Goal: Find specific page/section: Find specific page/section

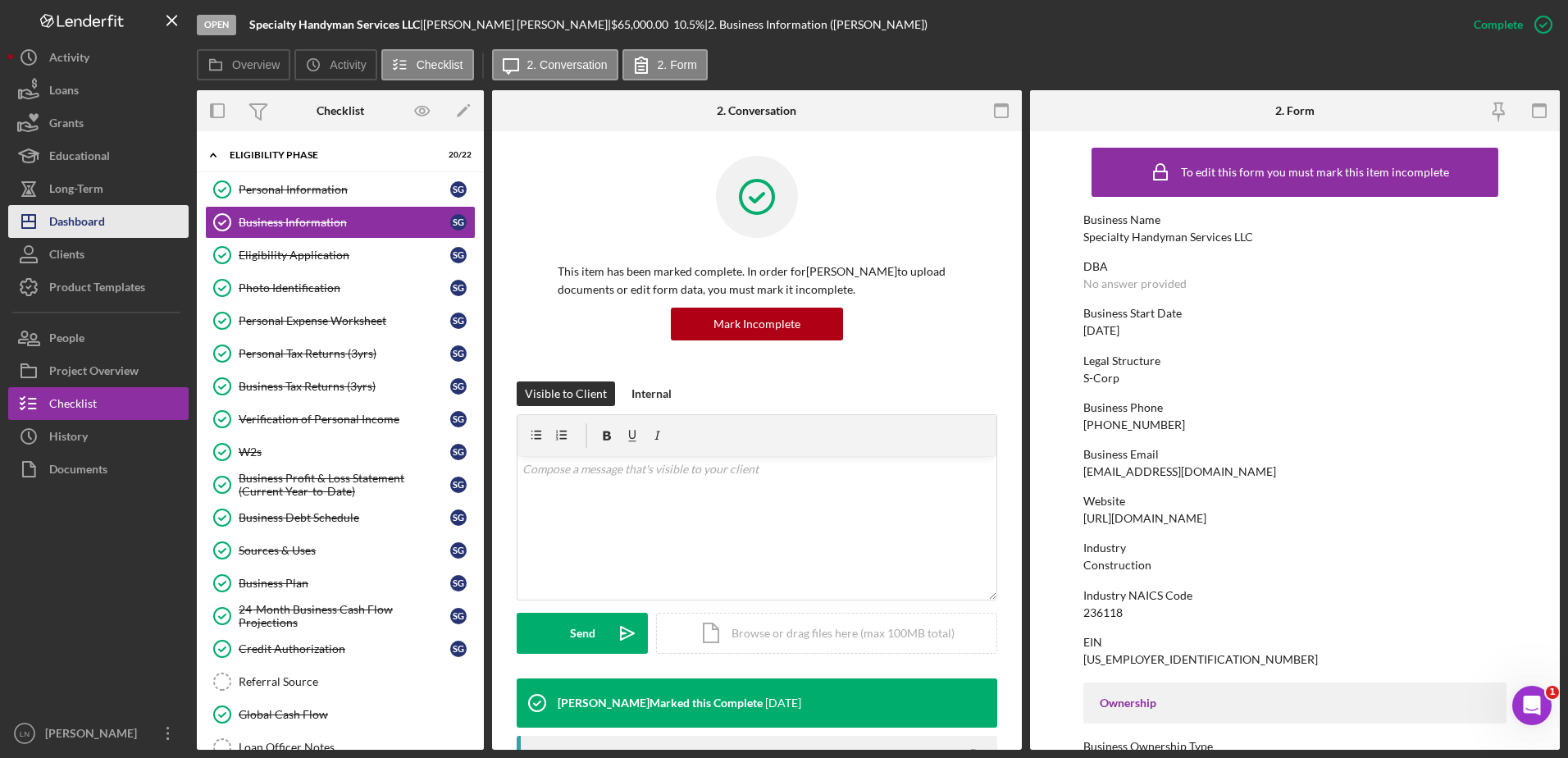
scroll to position [574, 0]
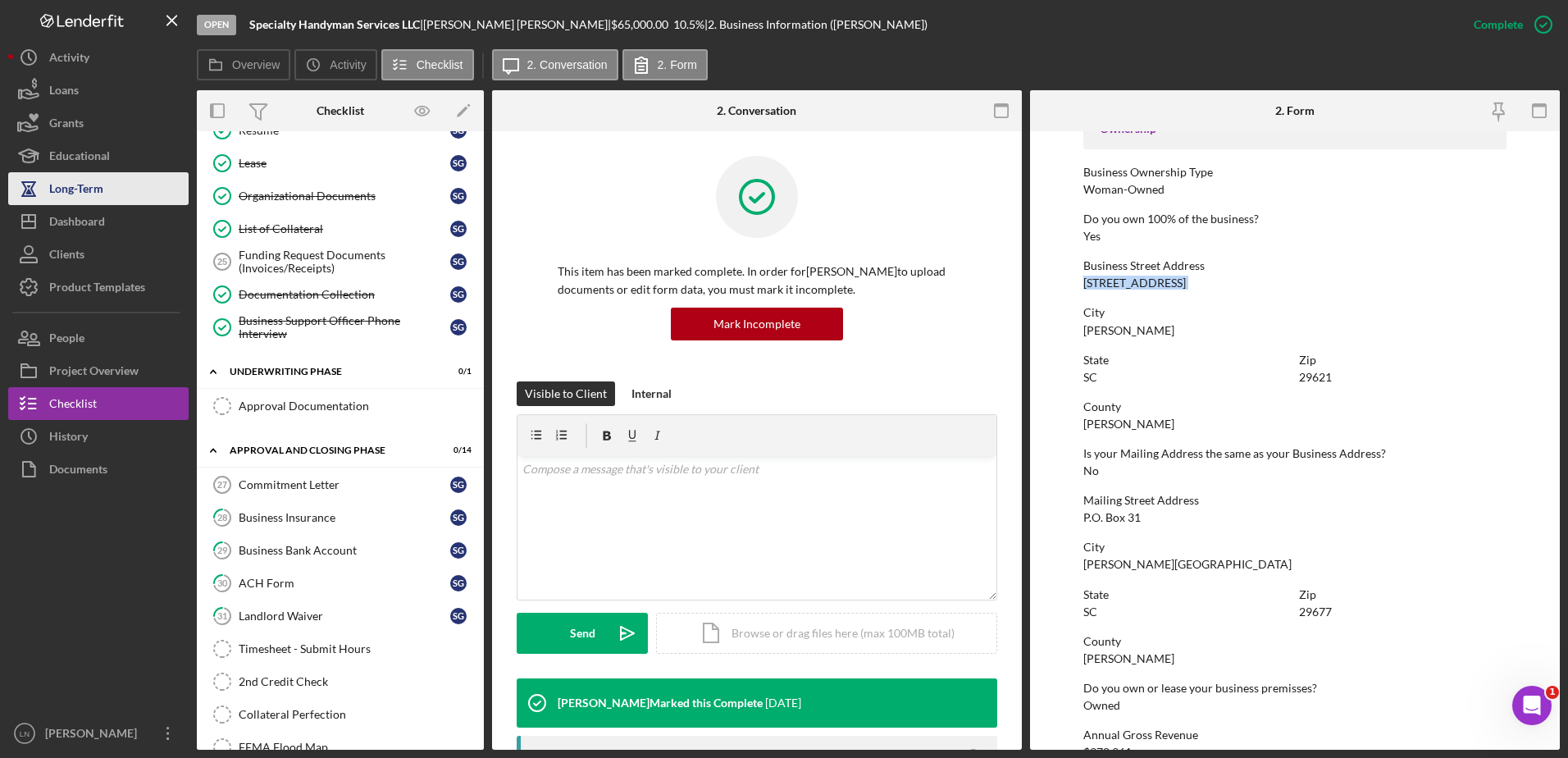
click at [71, 203] on div "Long-Term" at bounding box center [76, 191] width 54 height 37
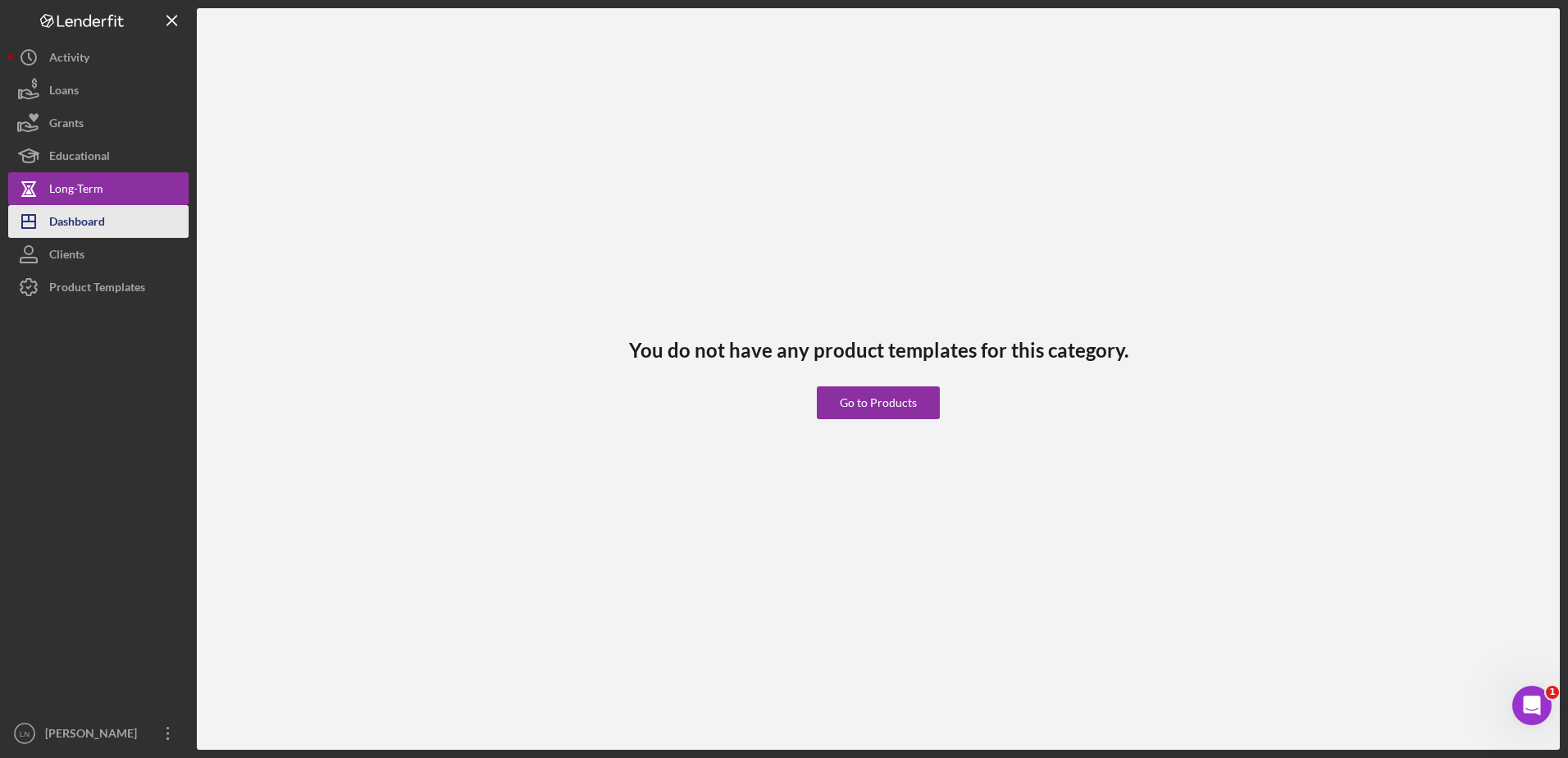
click at [74, 220] on div "Dashboard" at bounding box center [77, 223] width 56 height 37
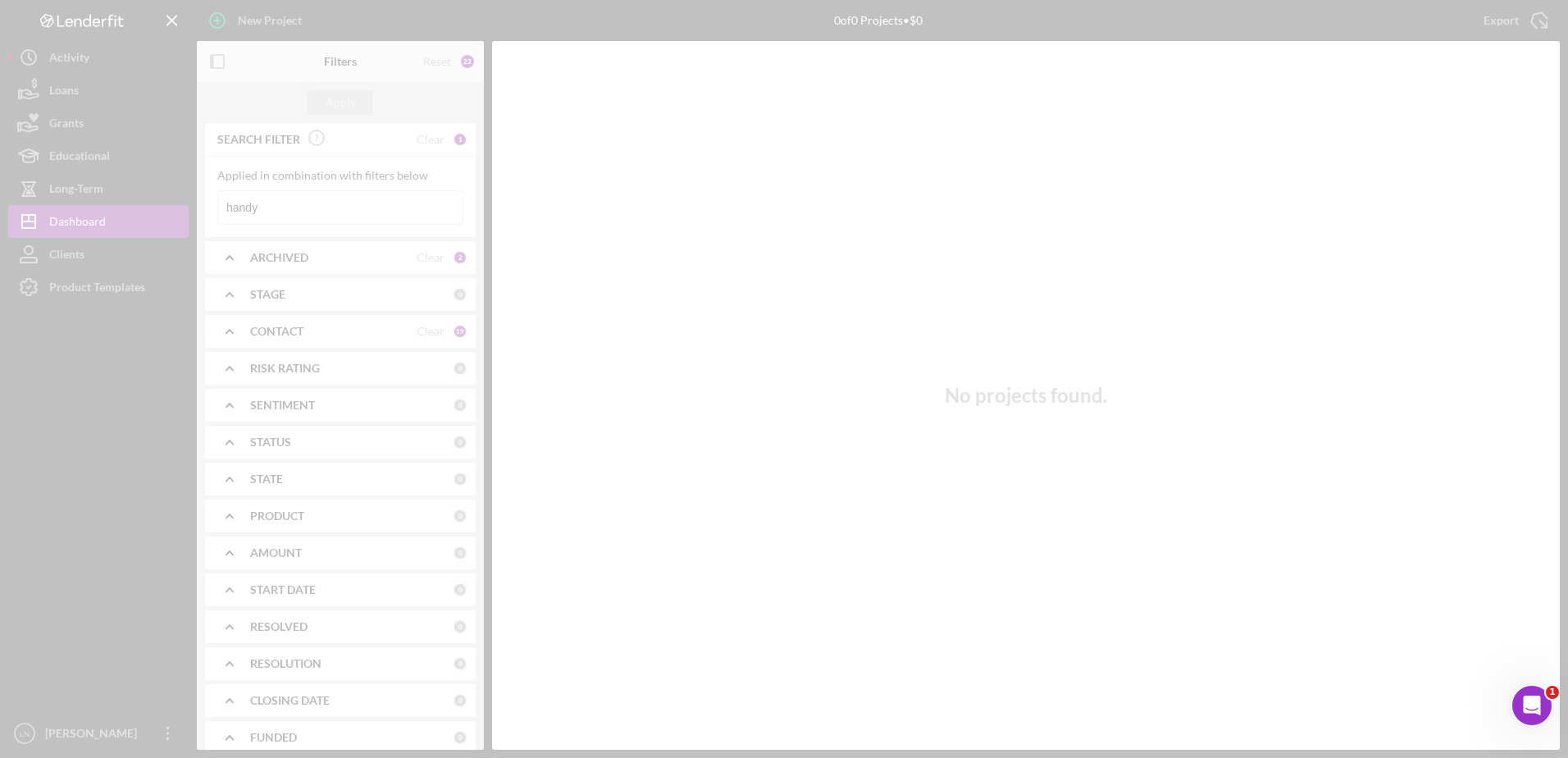
click at [295, 193] on div at bounding box center [784, 379] width 1568 height 758
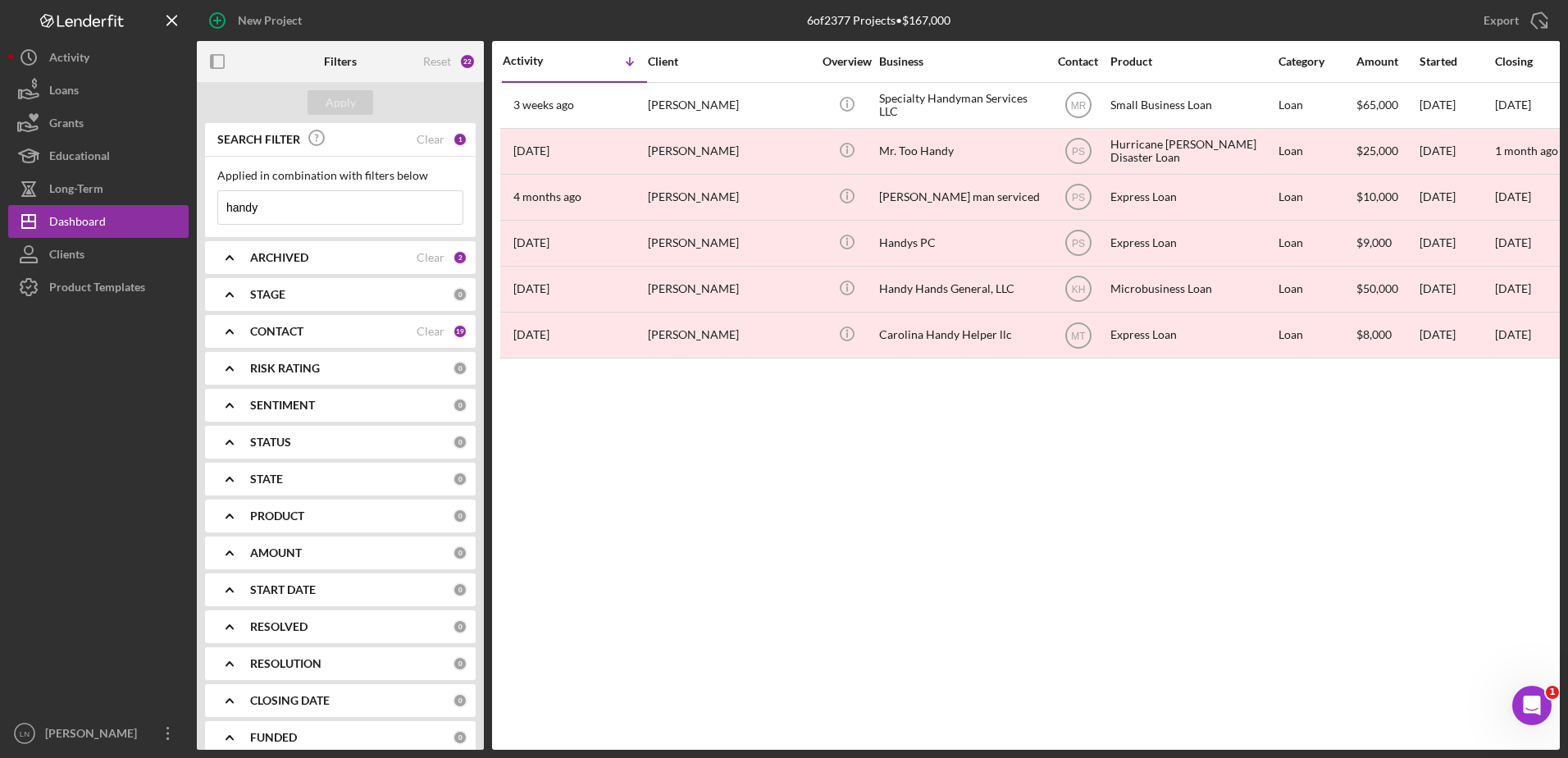
drag, startPoint x: 288, startPoint y: 206, endPoint x: 209, endPoint y: 218, distance: 79.9
click at [209, 218] on div "Applied in combination with filters below handy Icon/Menu Close" at bounding box center [340, 196] width 271 height 81
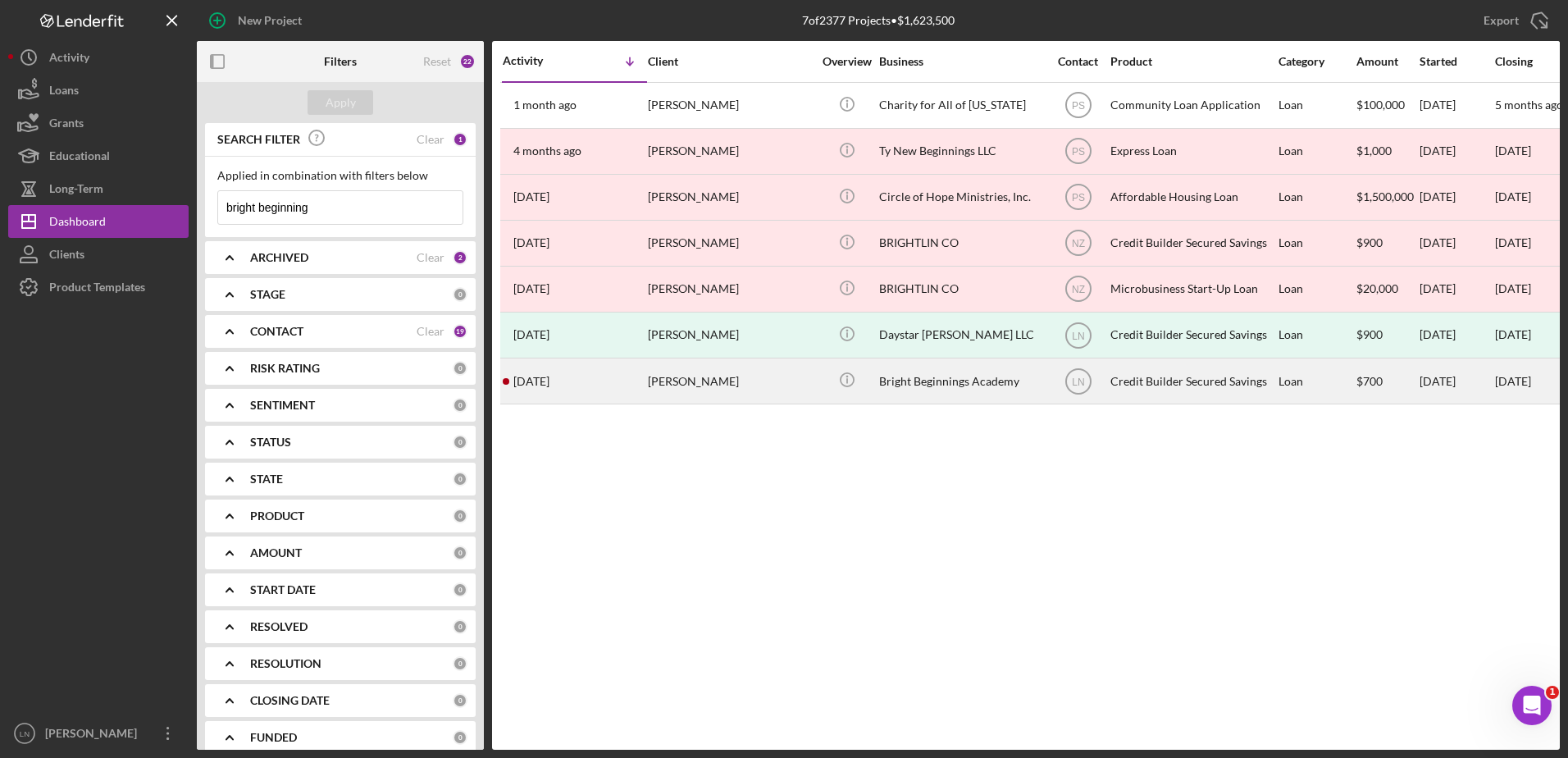
type input "bright beginning"
click at [958, 378] on div "Bright Beginnings Academy" at bounding box center [961, 381] width 164 height 44
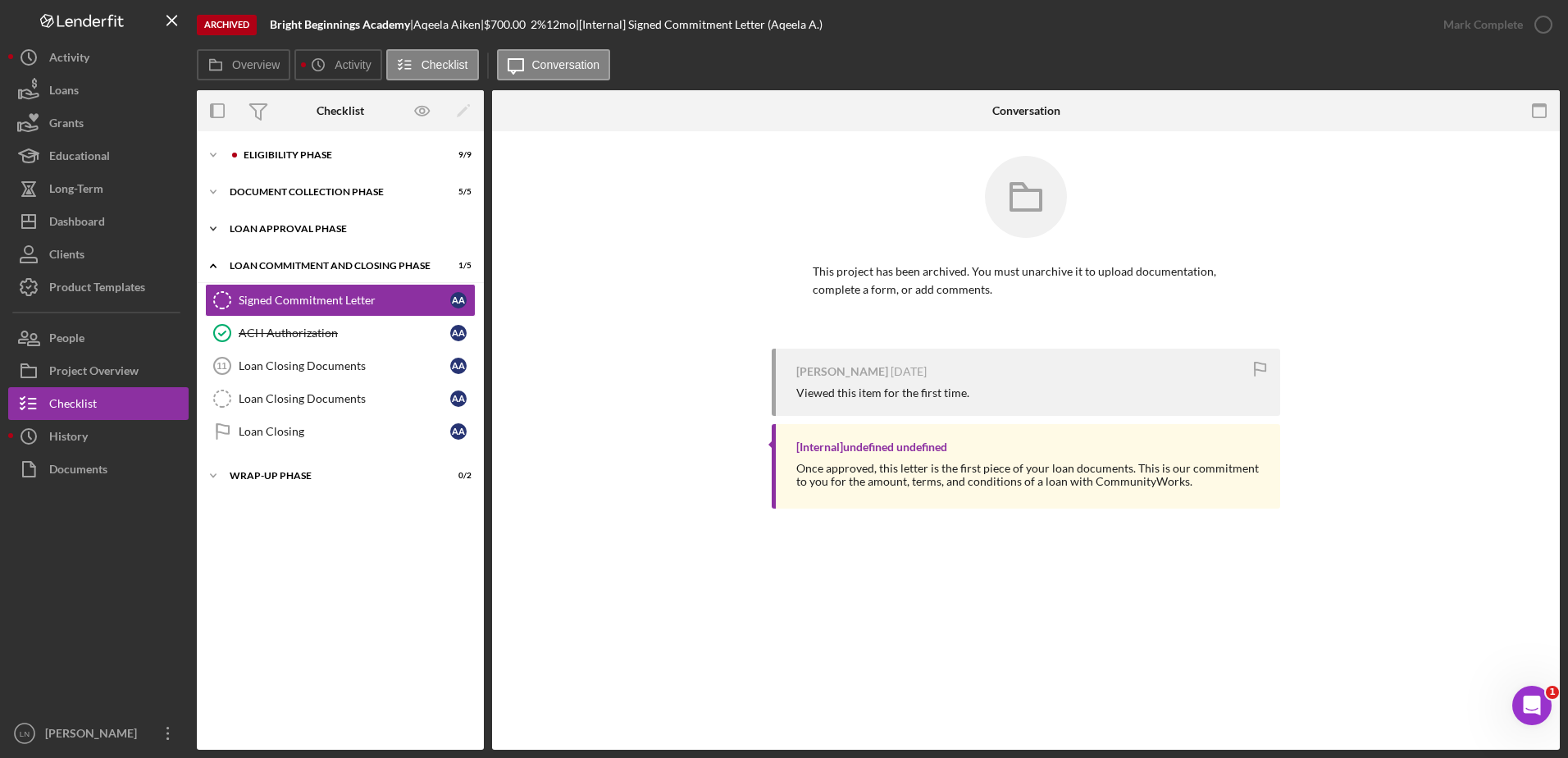
click at [307, 234] on div "Icon/Expander Loan Approval Phase 2 / 2" at bounding box center [340, 228] width 287 height 32
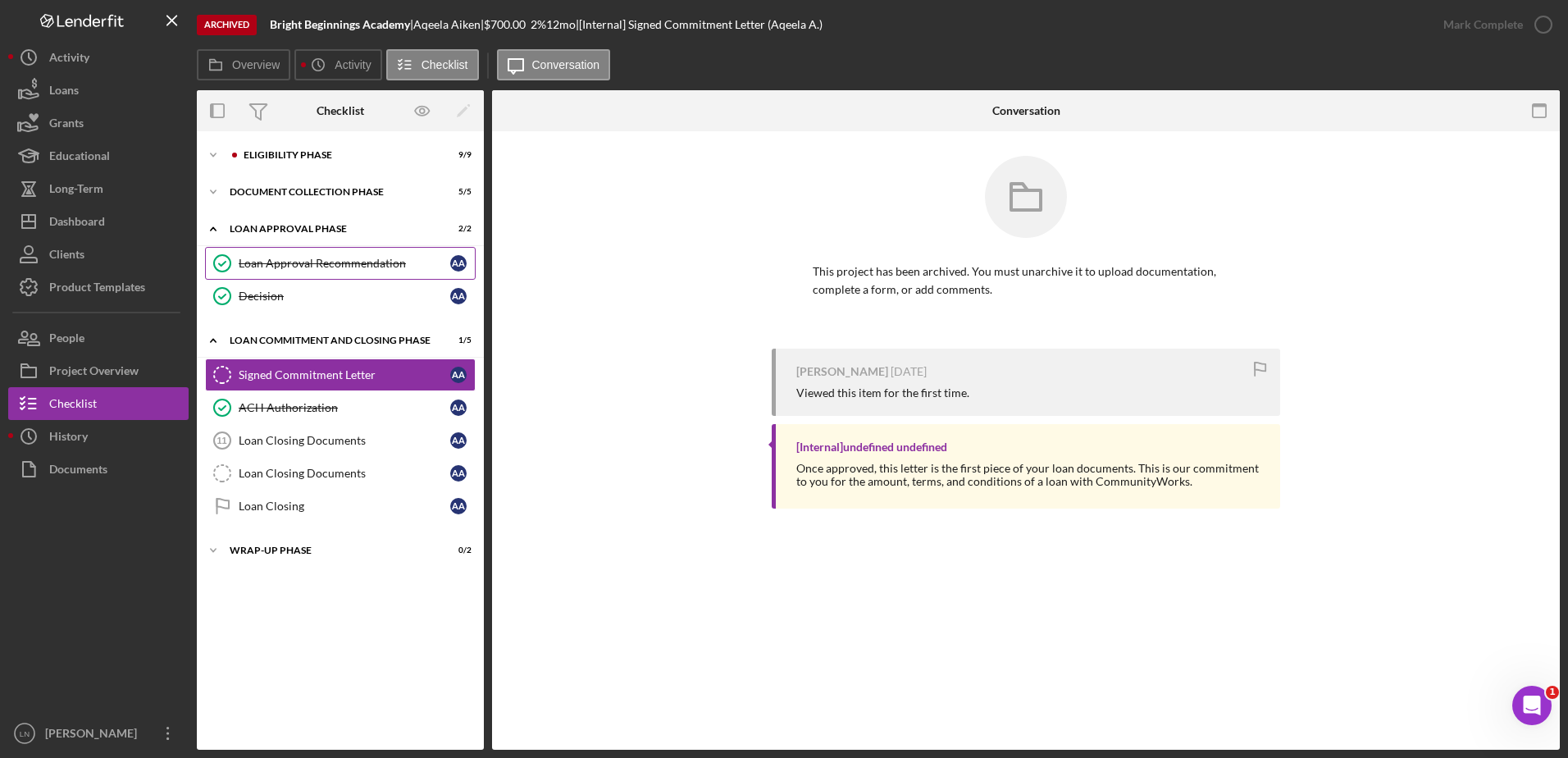
click at [310, 270] on div "Loan Approval Recommendation" at bounding box center [345, 263] width 211 height 13
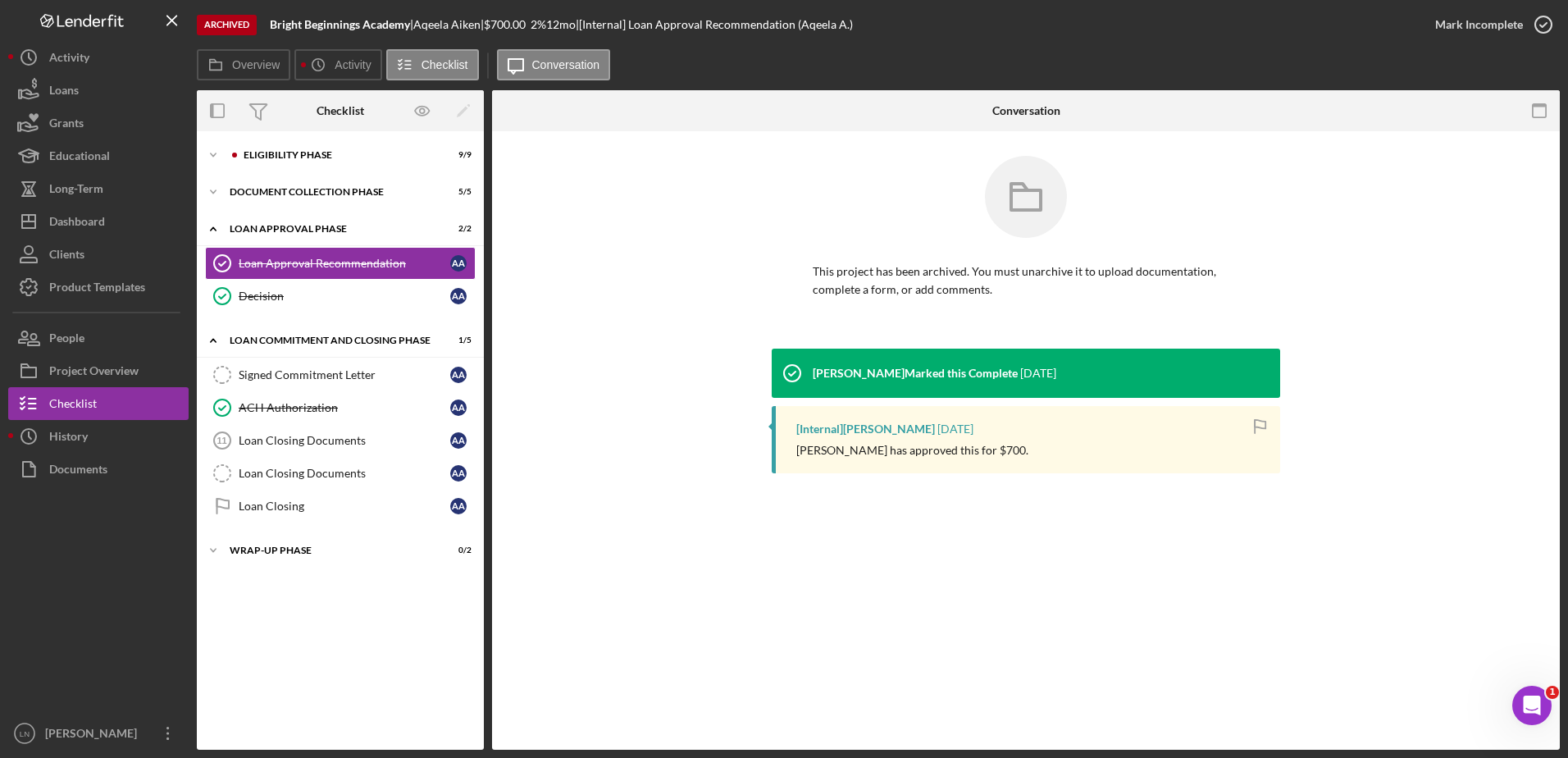
drag, startPoint x: 832, startPoint y: 424, endPoint x: 843, endPoint y: 414, distance: 14.9
click at [832, 424] on div "[Internal] [PERSON_NAME]" at bounding box center [866, 429] width 139 height 13
